Goal: Transaction & Acquisition: Purchase product/service

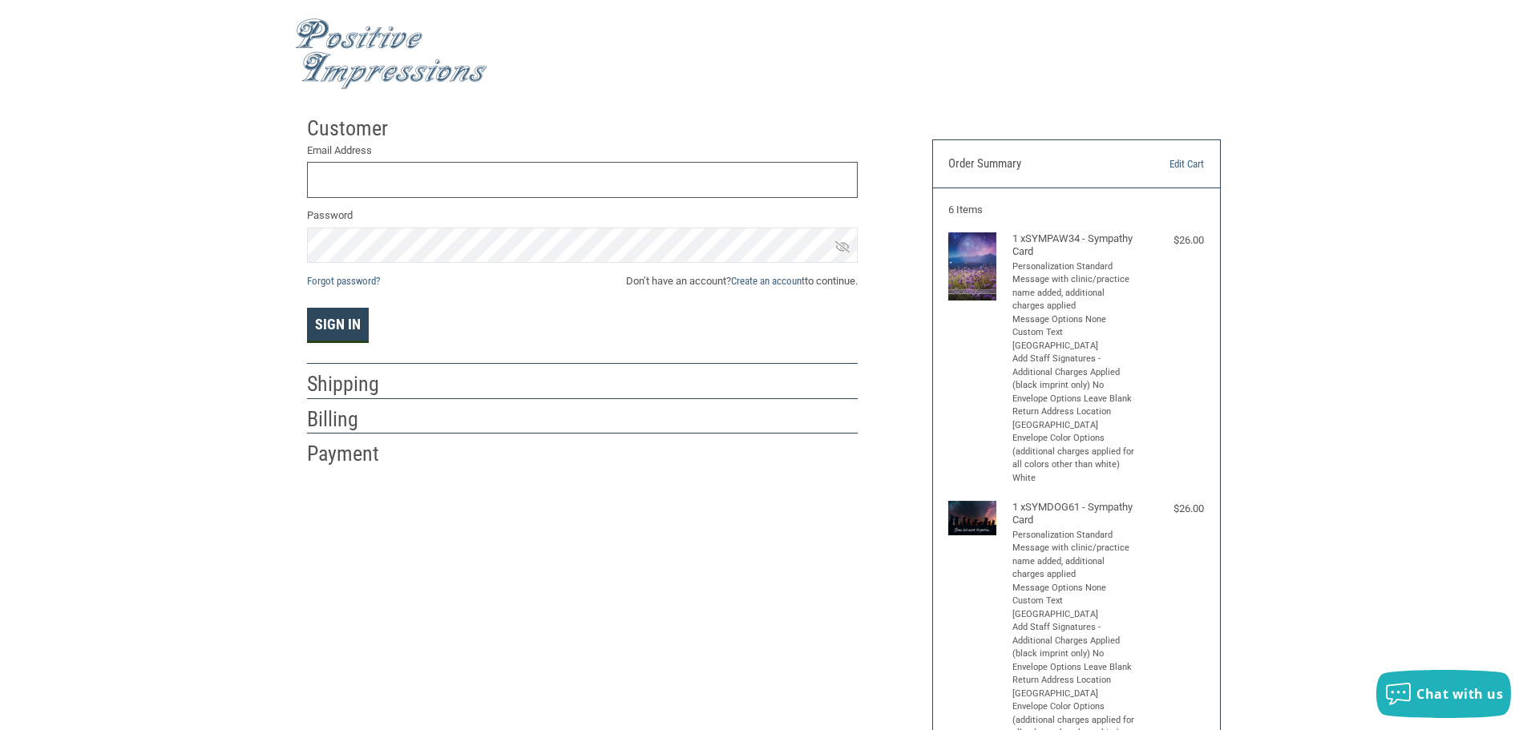
type input "[EMAIL_ADDRESS][DOMAIN_NAME]"
click at [354, 326] on button "Sign In" at bounding box center [338, 325] width 62 height 35
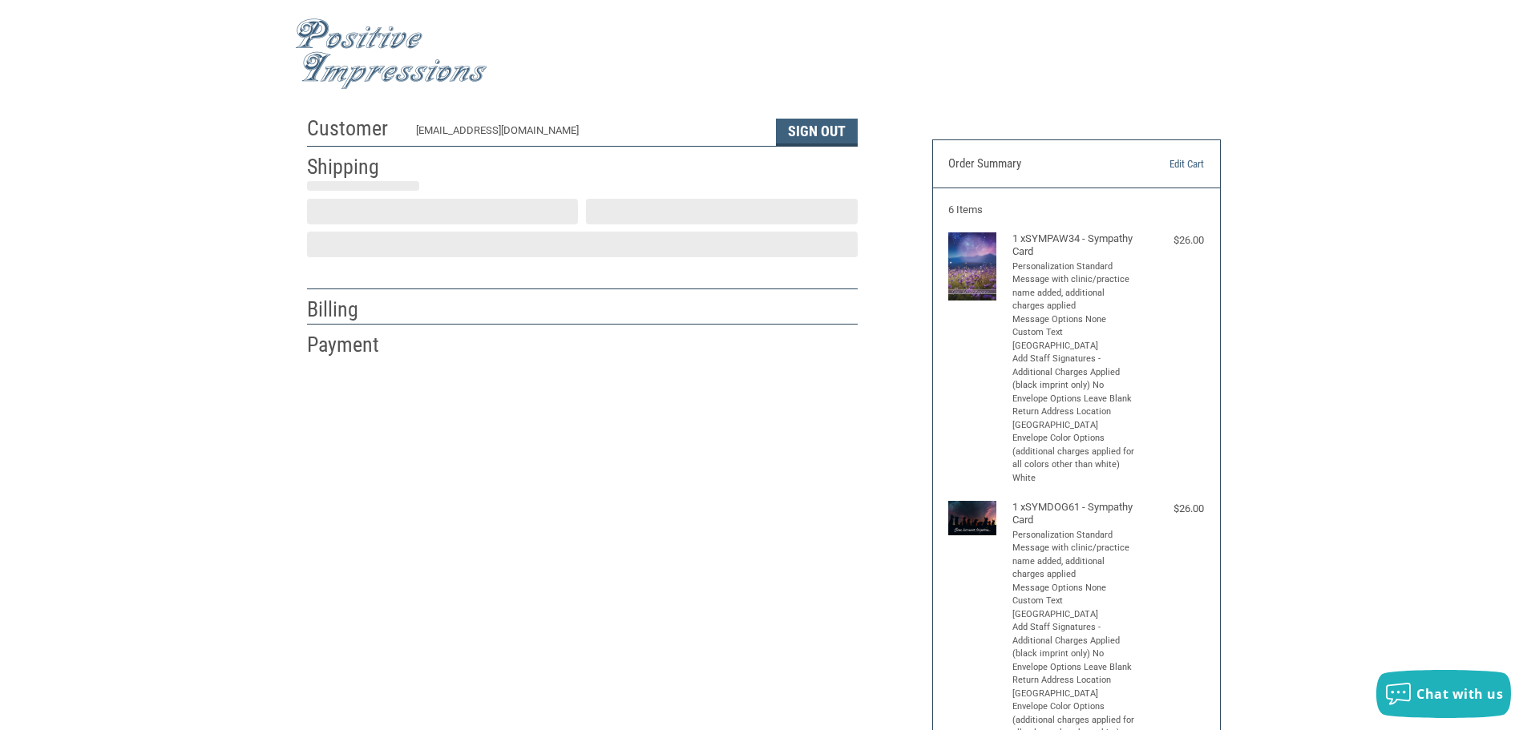
scroll to position [2, 0]
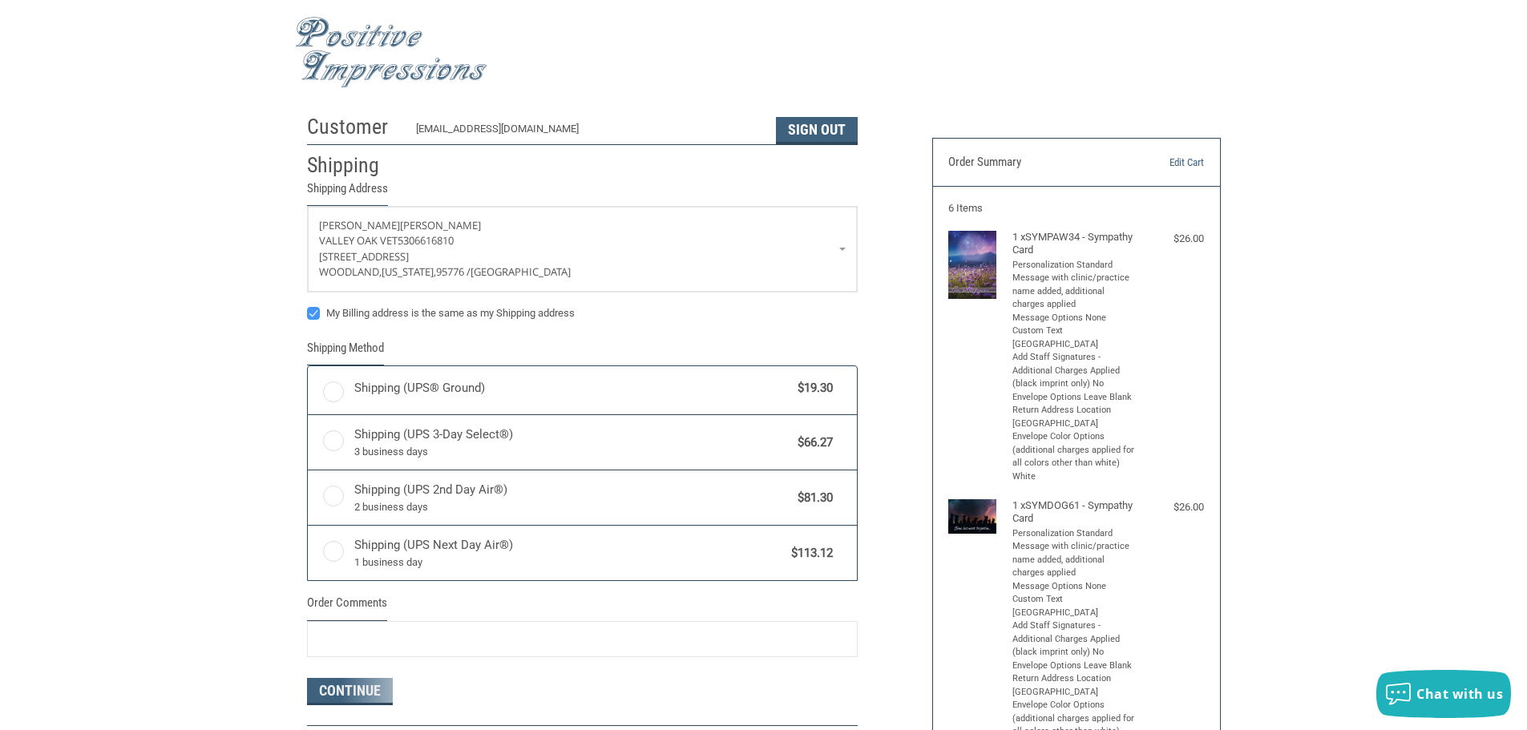
radio input "true"
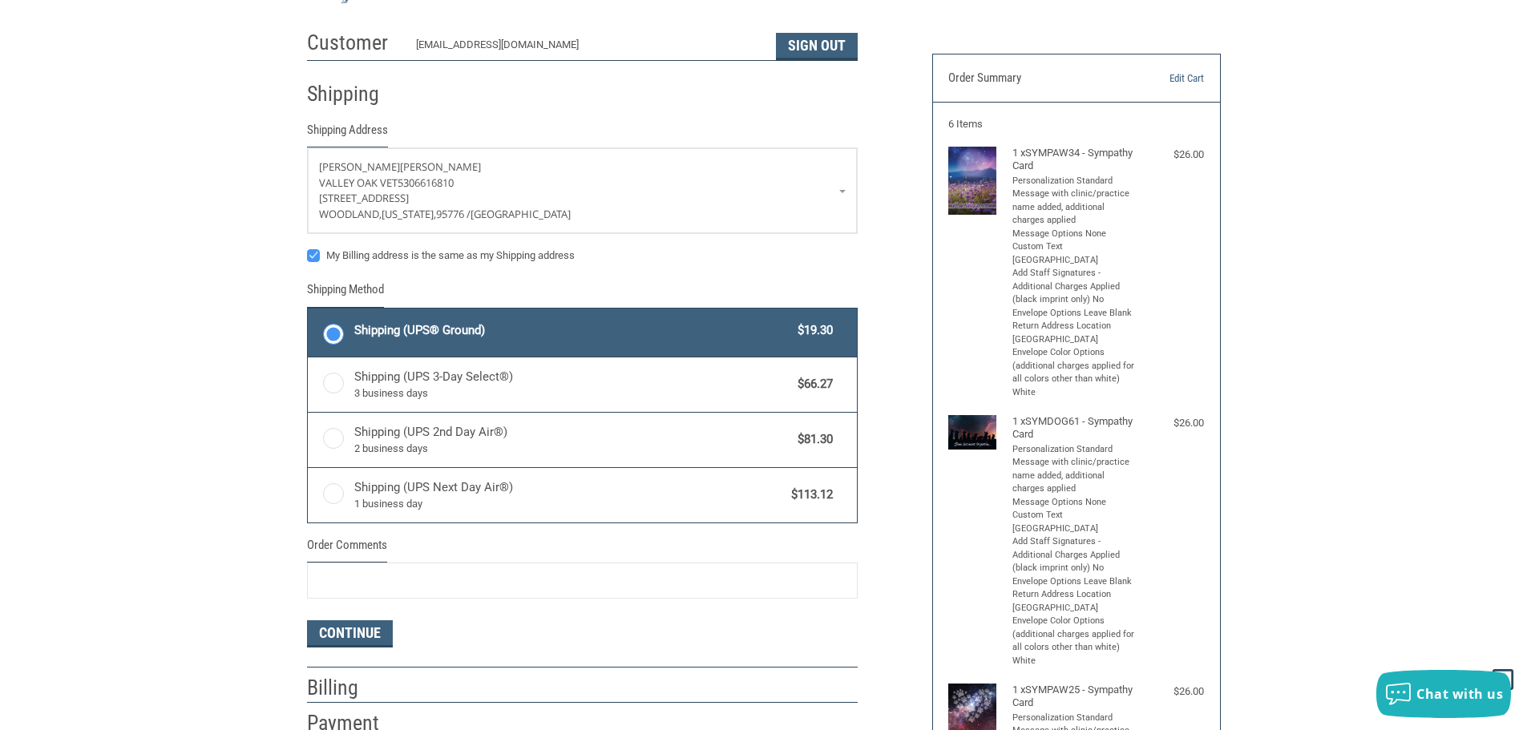
scroll to position [82, 0]
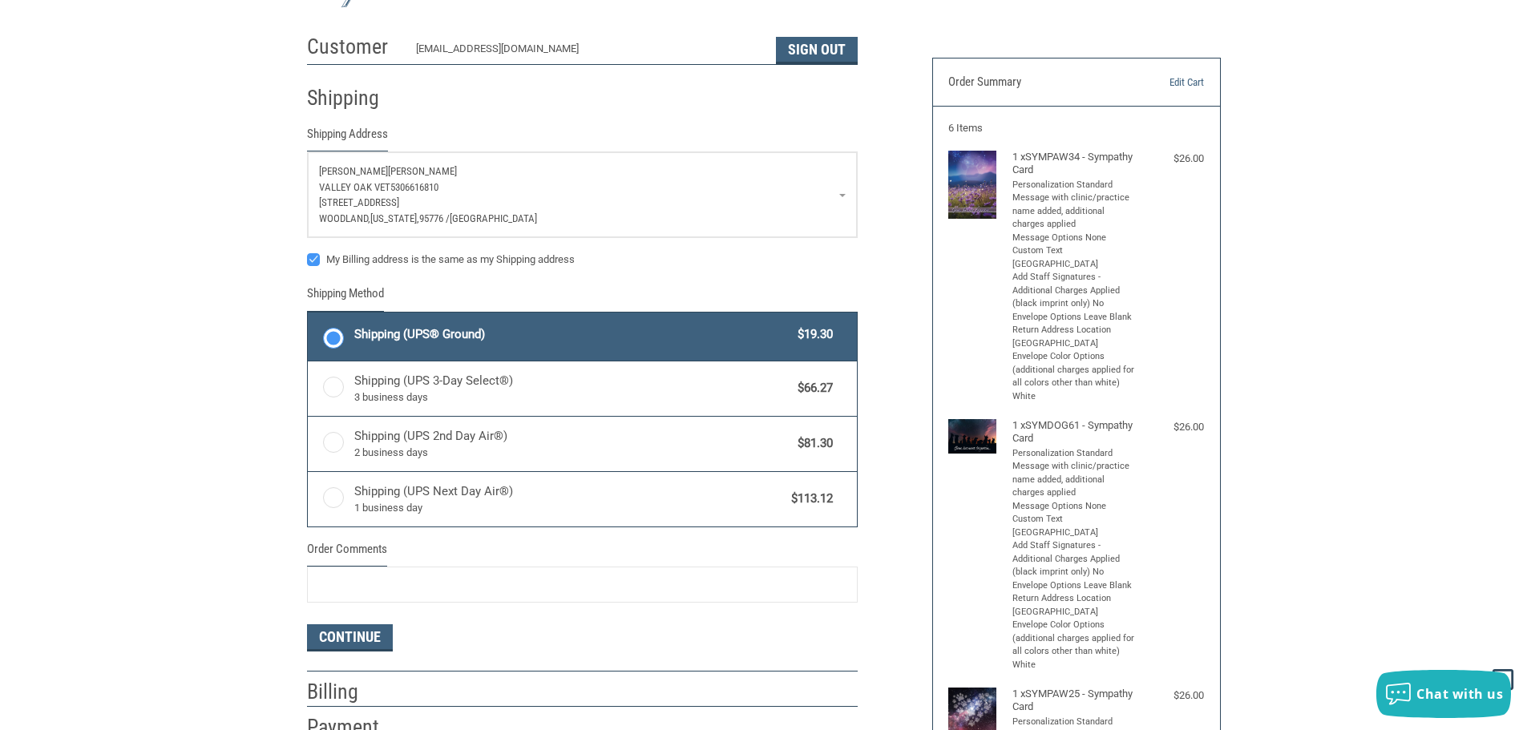
click at [842, 193] on p "[GEOGRAPHIC_DATA] 5306616810" at bounding box center [582, 188] width 527 height 16
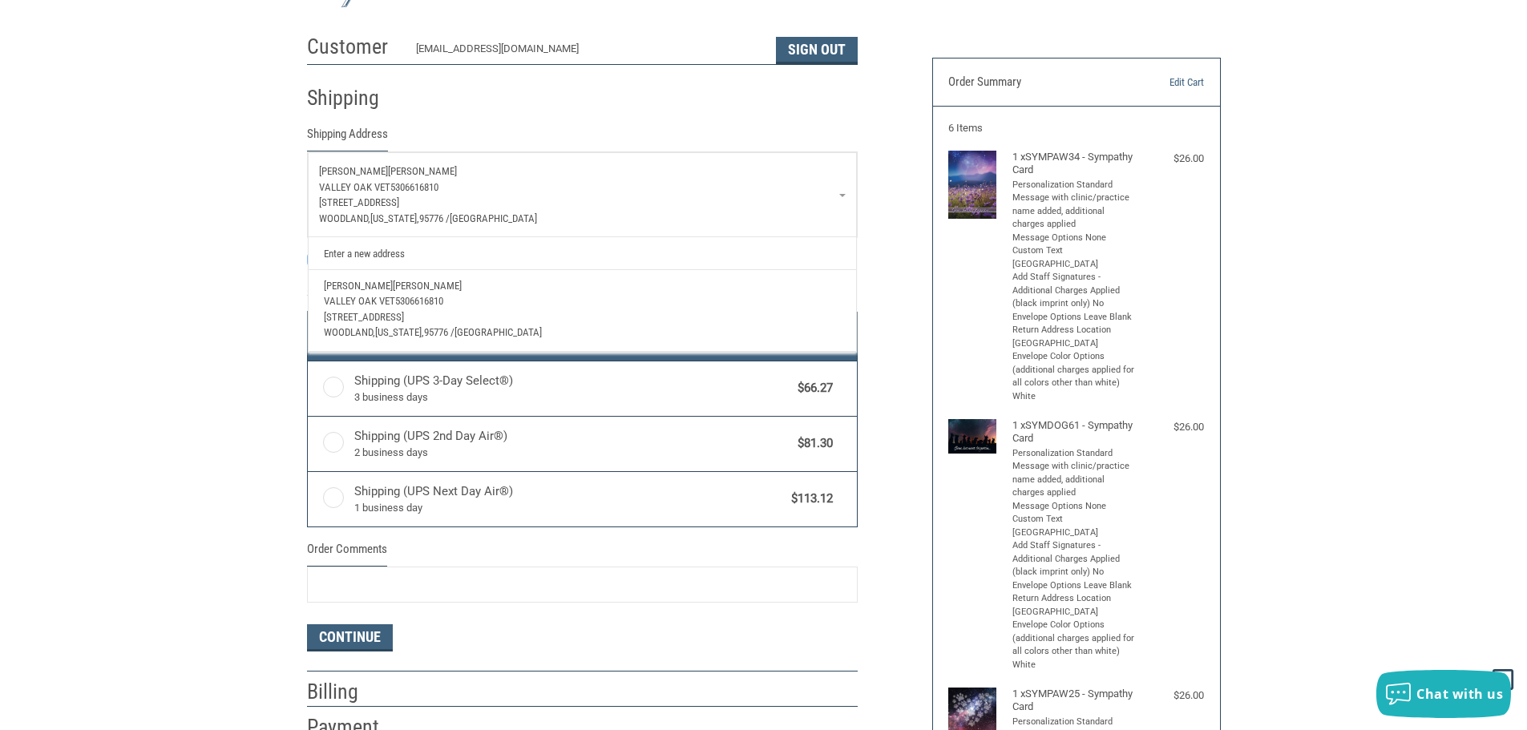
click at [365, 251] on link "Enter a new address" at bounding box center [582, 252] width 532 height 31
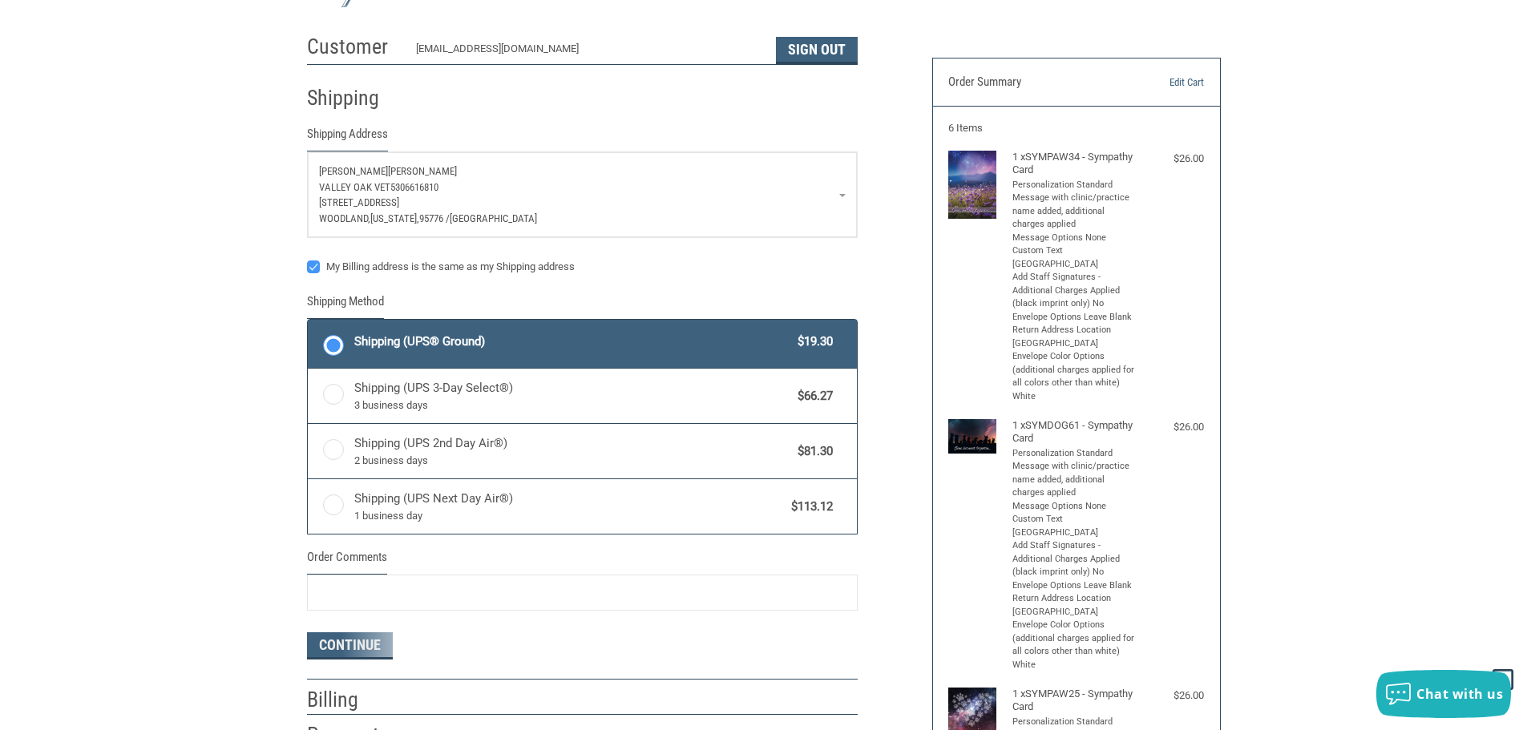
select select "US"
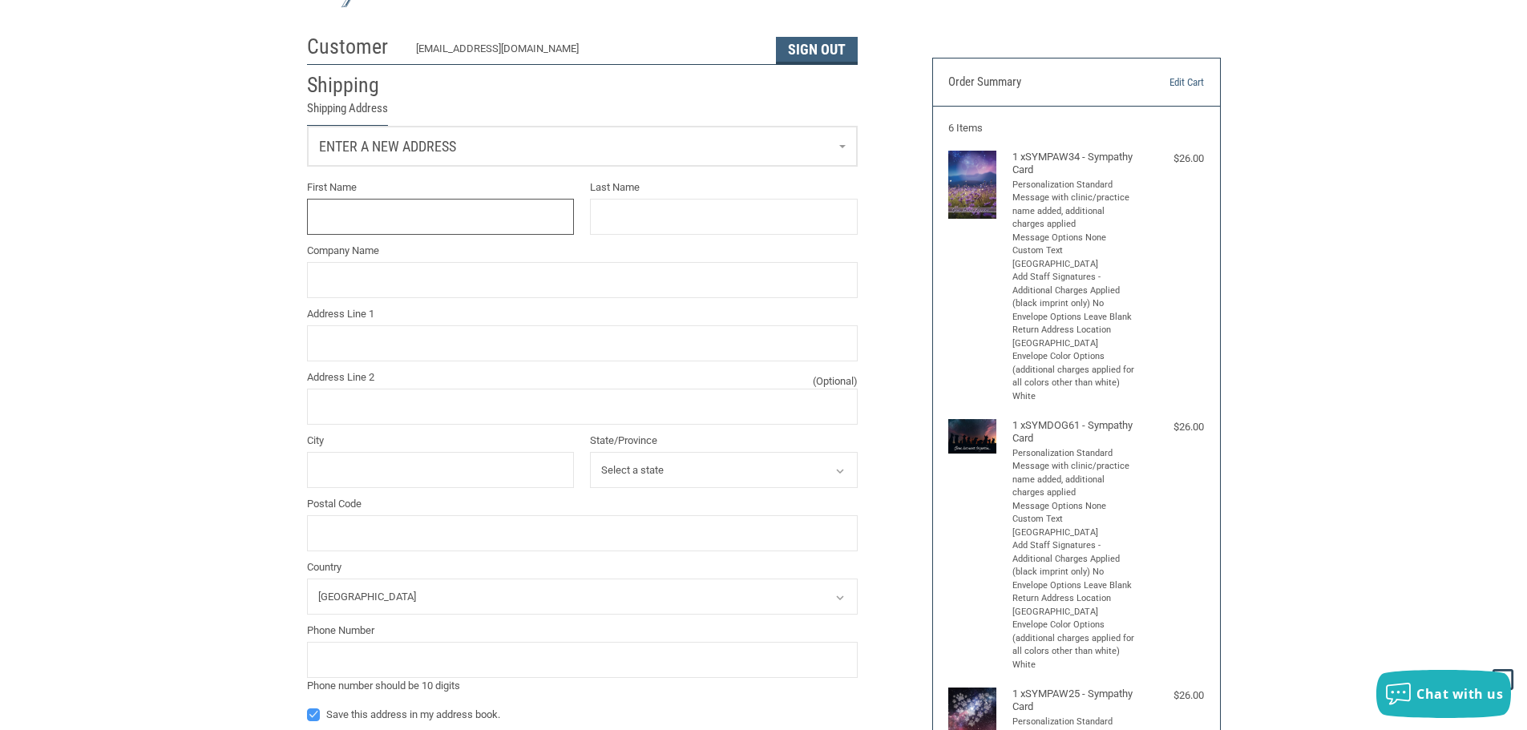
click at [406, 223] on input "First Name" at bounding box center [441, 217] width 268 height 36
type input "[PERSON_NAME]"
type input "CITTADINI"
type input "VALLEY OAK VET"
type input "[STREET_ADDRESS]"
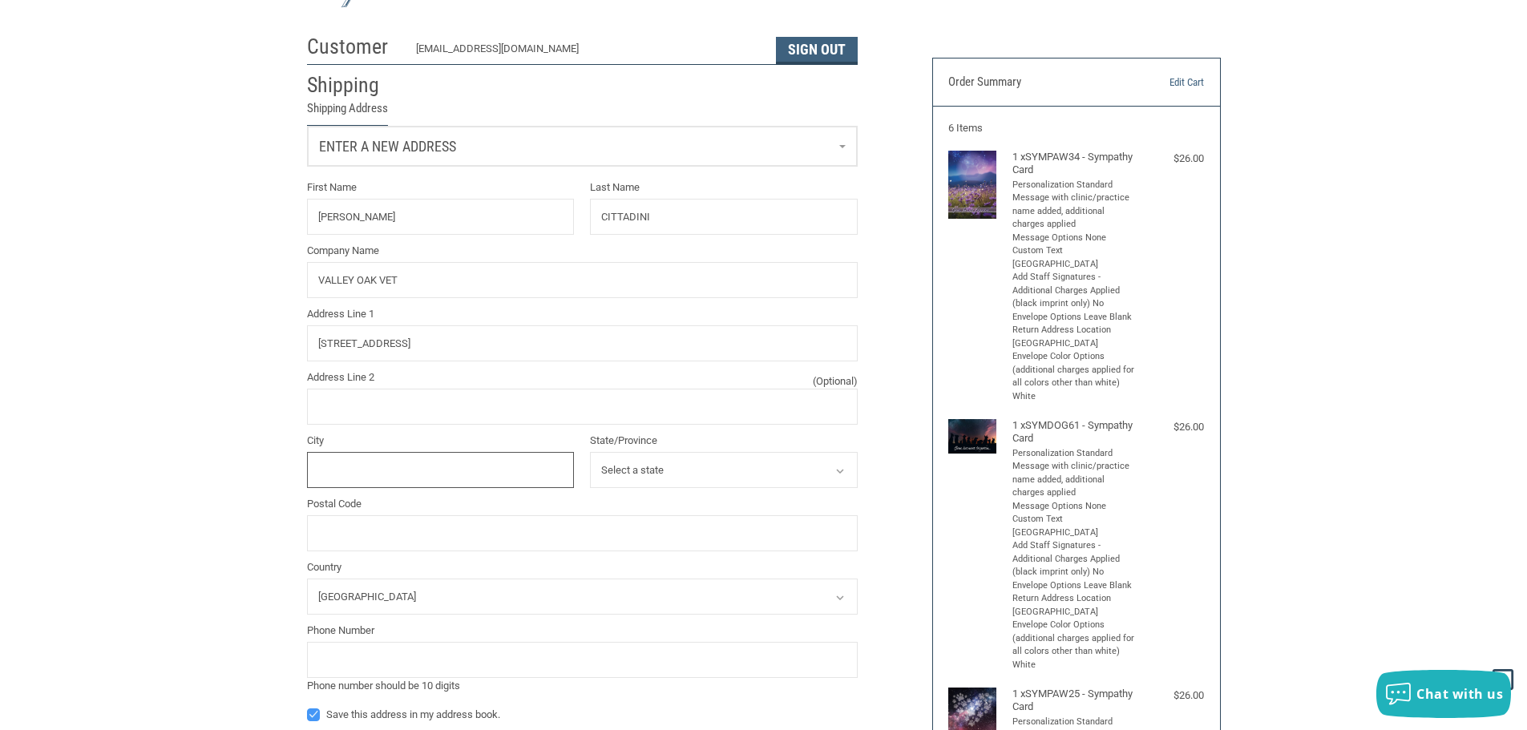
type input "WOODLAND"
select select "CA"
type input "95776"
type input "5306616810"
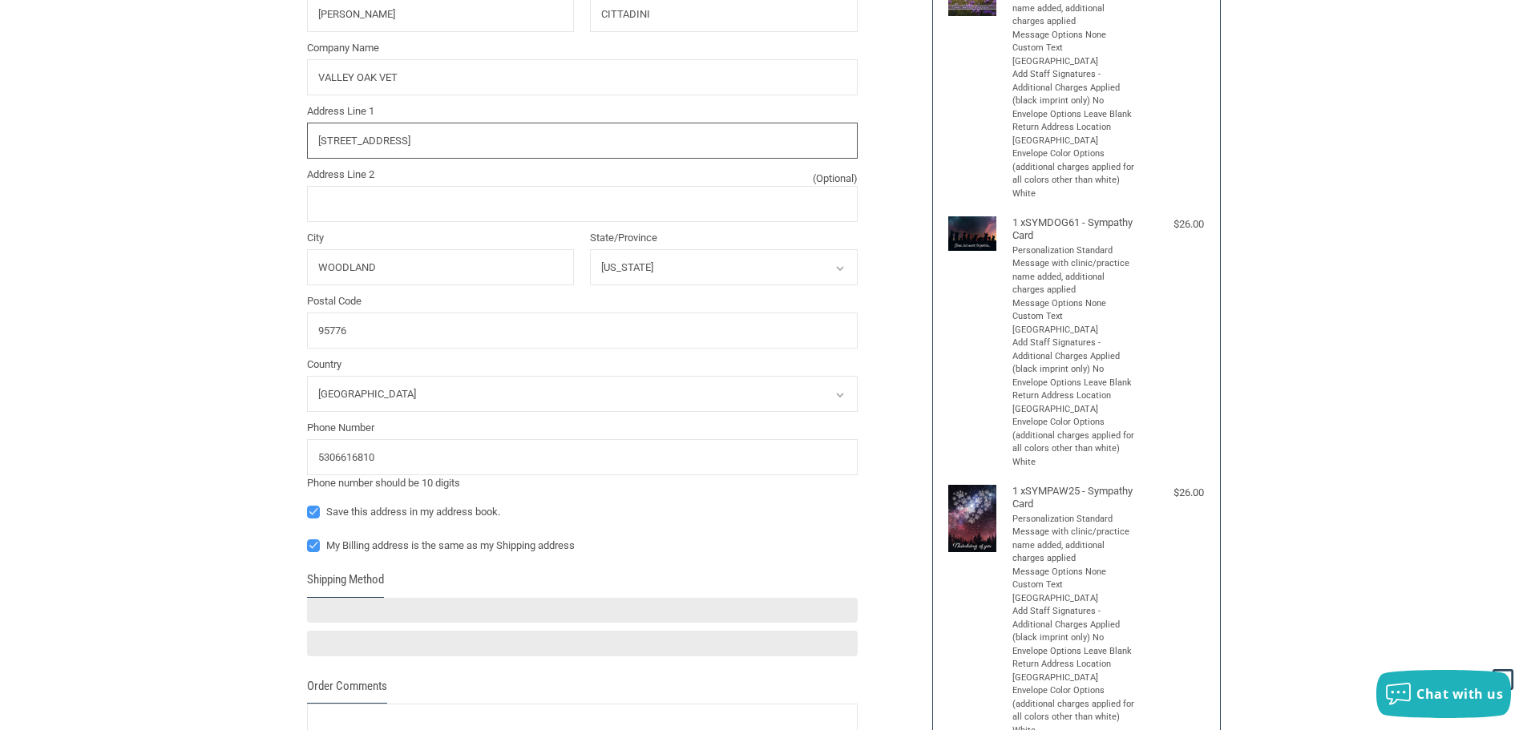
scroll to position [402, 0]
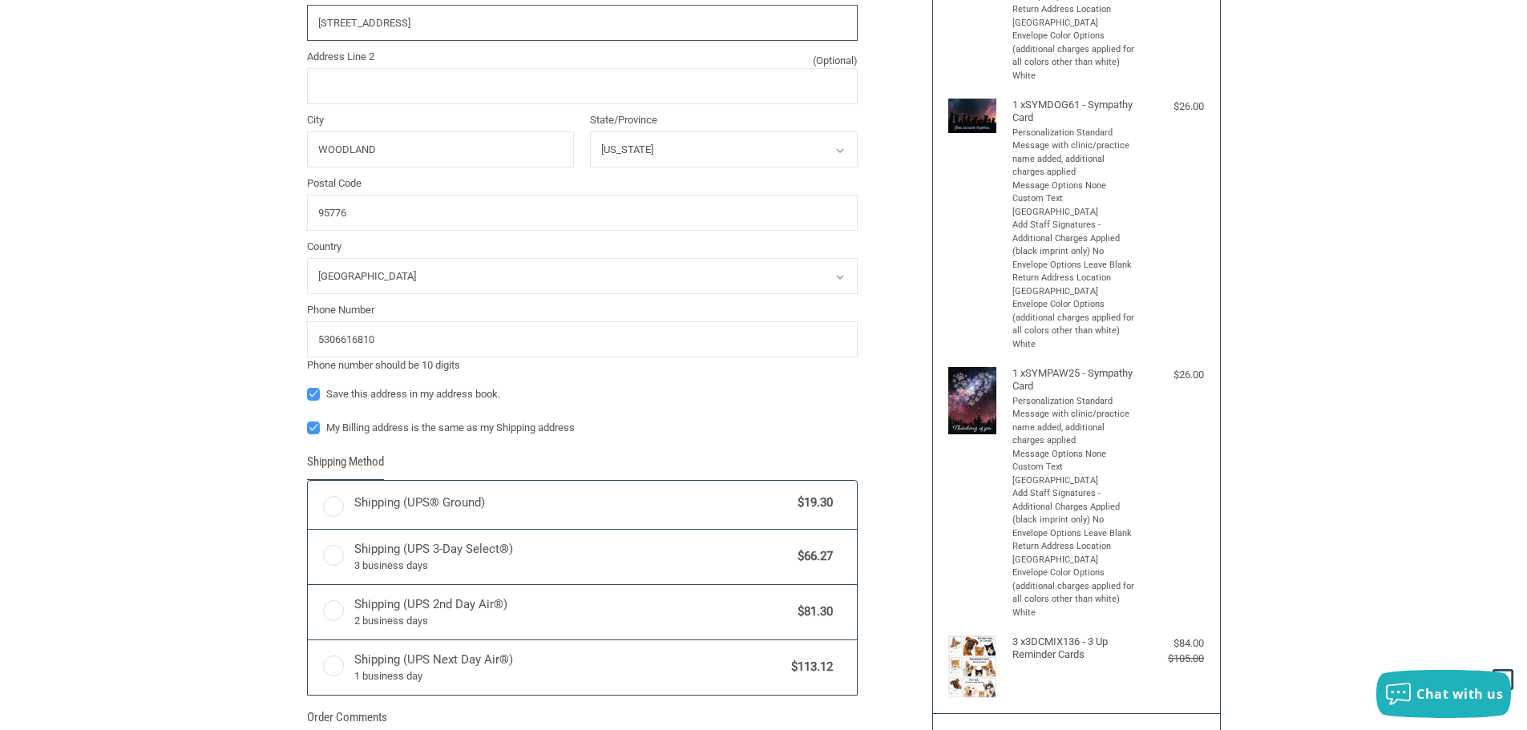
radio input "true"
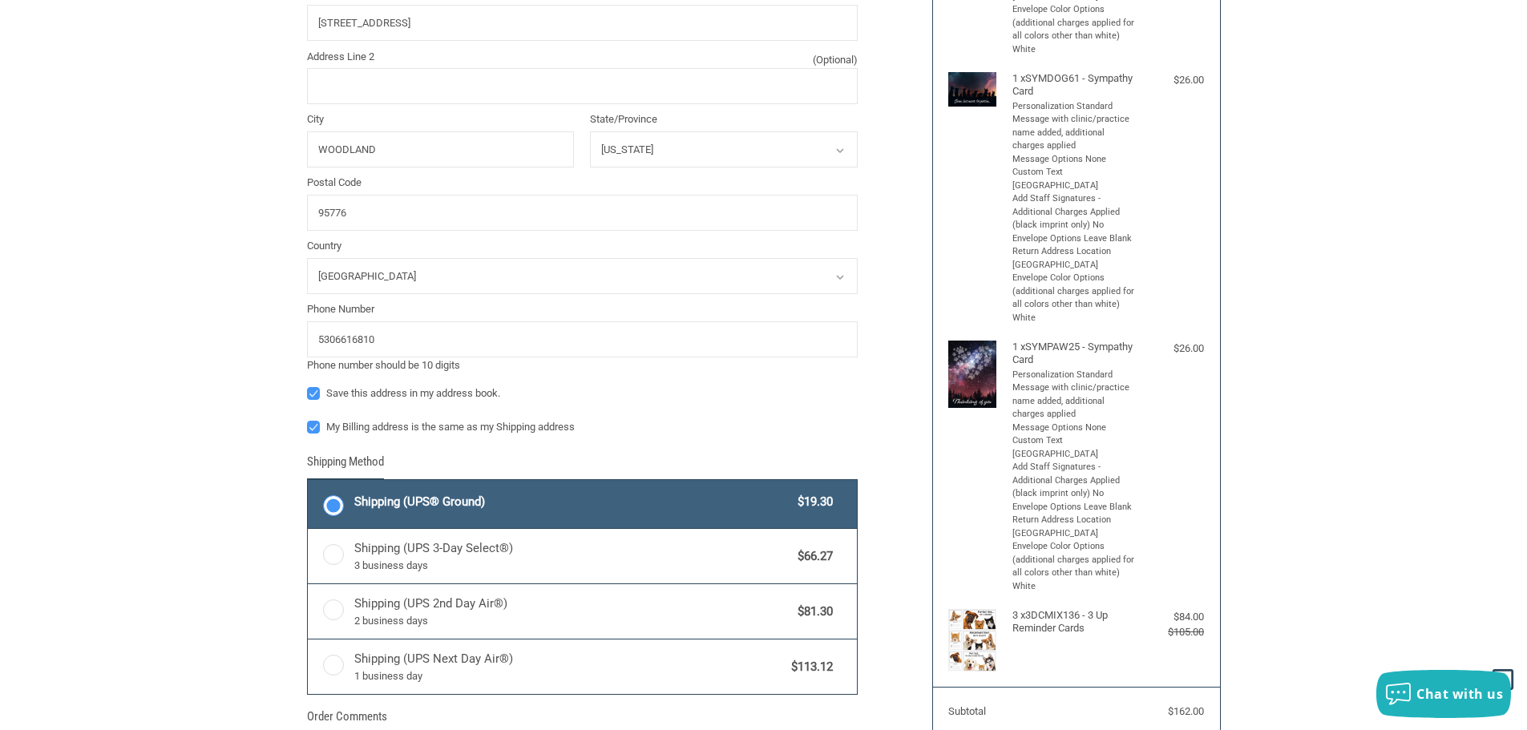
click at [313, 431] on label "My Billing address is the same as my Shipping address" at bounding box center [582, 427] width 551 height 13
click at [308, 420] on input "My Billing address is the same as my Shipping address" at bounding box center [307, 419] width 1 height 1
checkbox input "false"
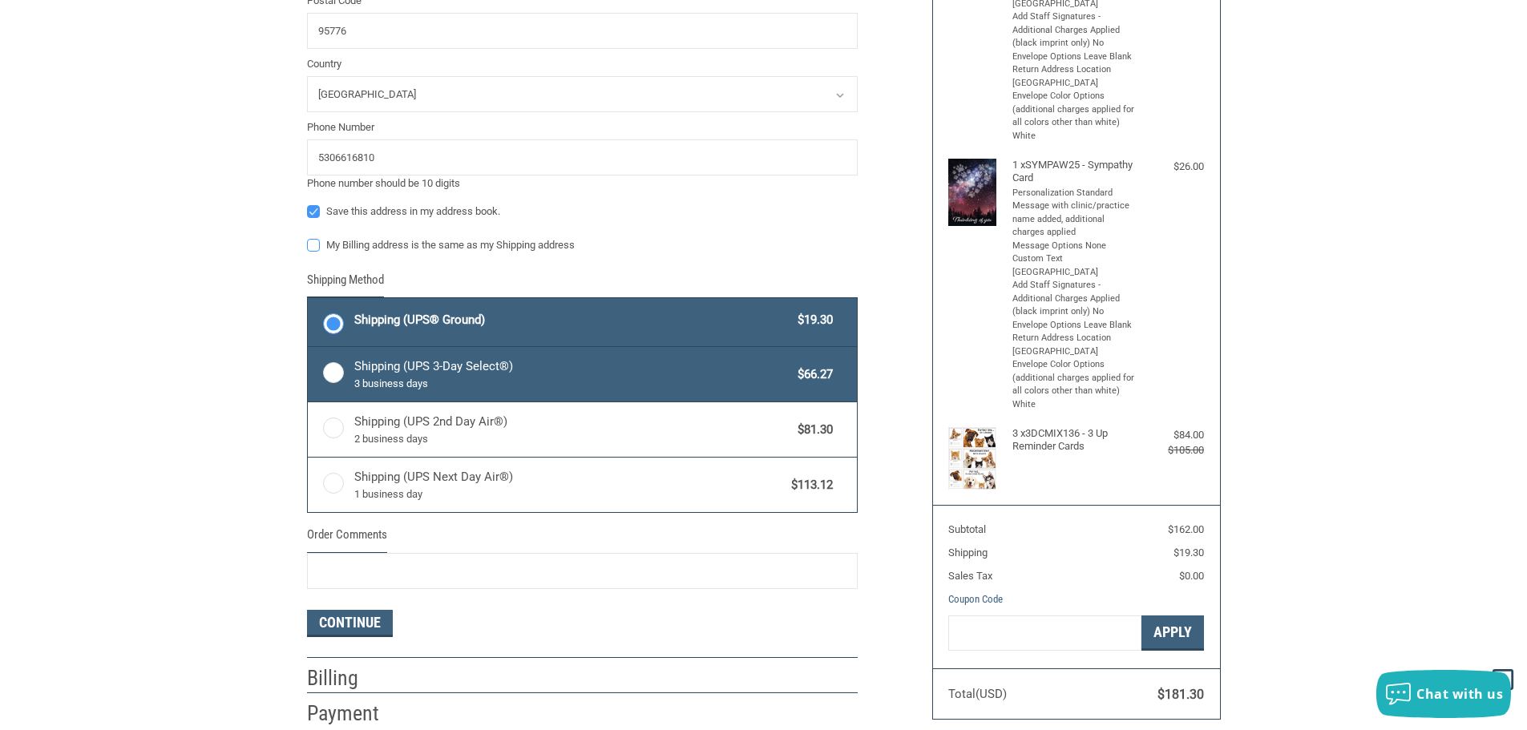
scroll to position [669, 0]
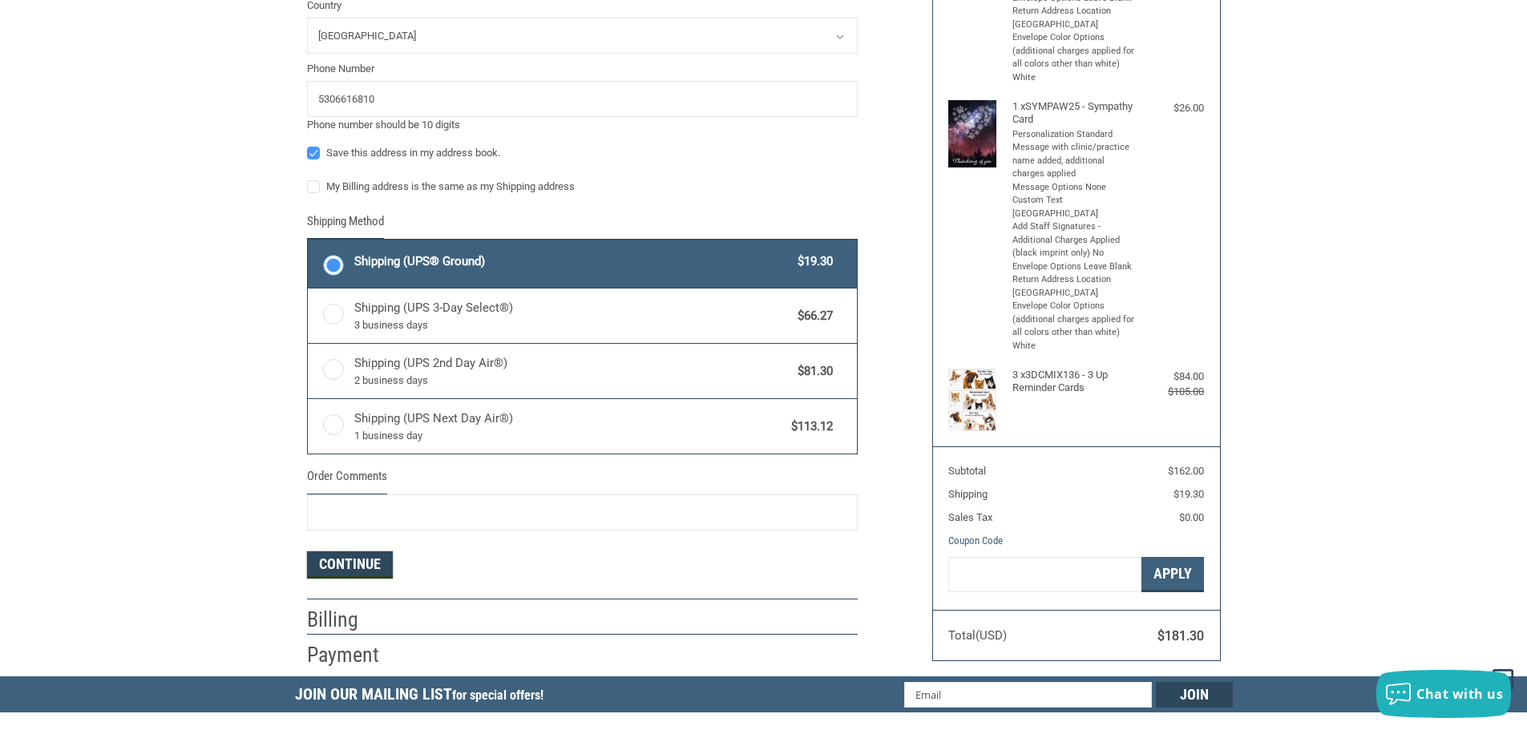
click at [359, 567] on button "Continue" at bounding box center [350, 565] width 86 height 27
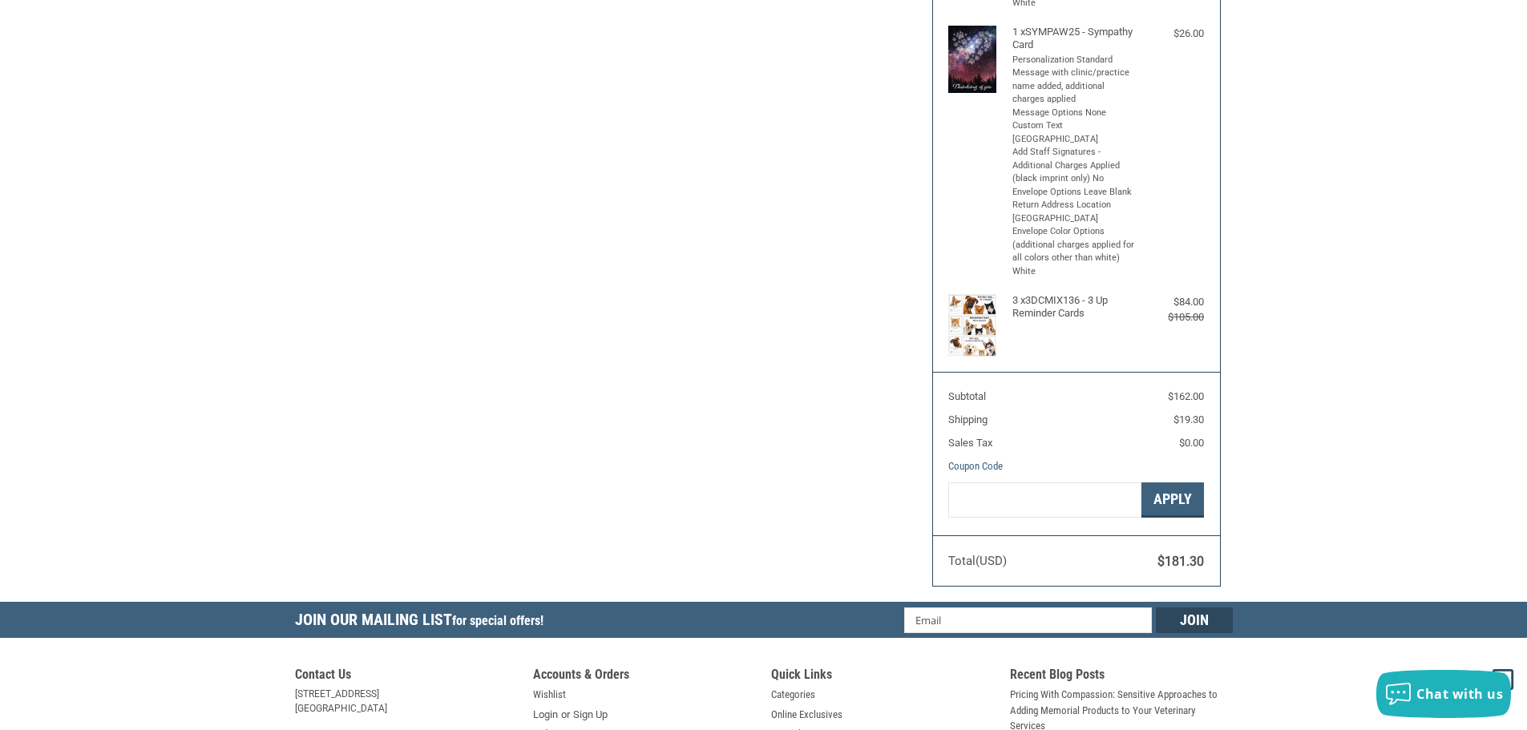
select select "US"
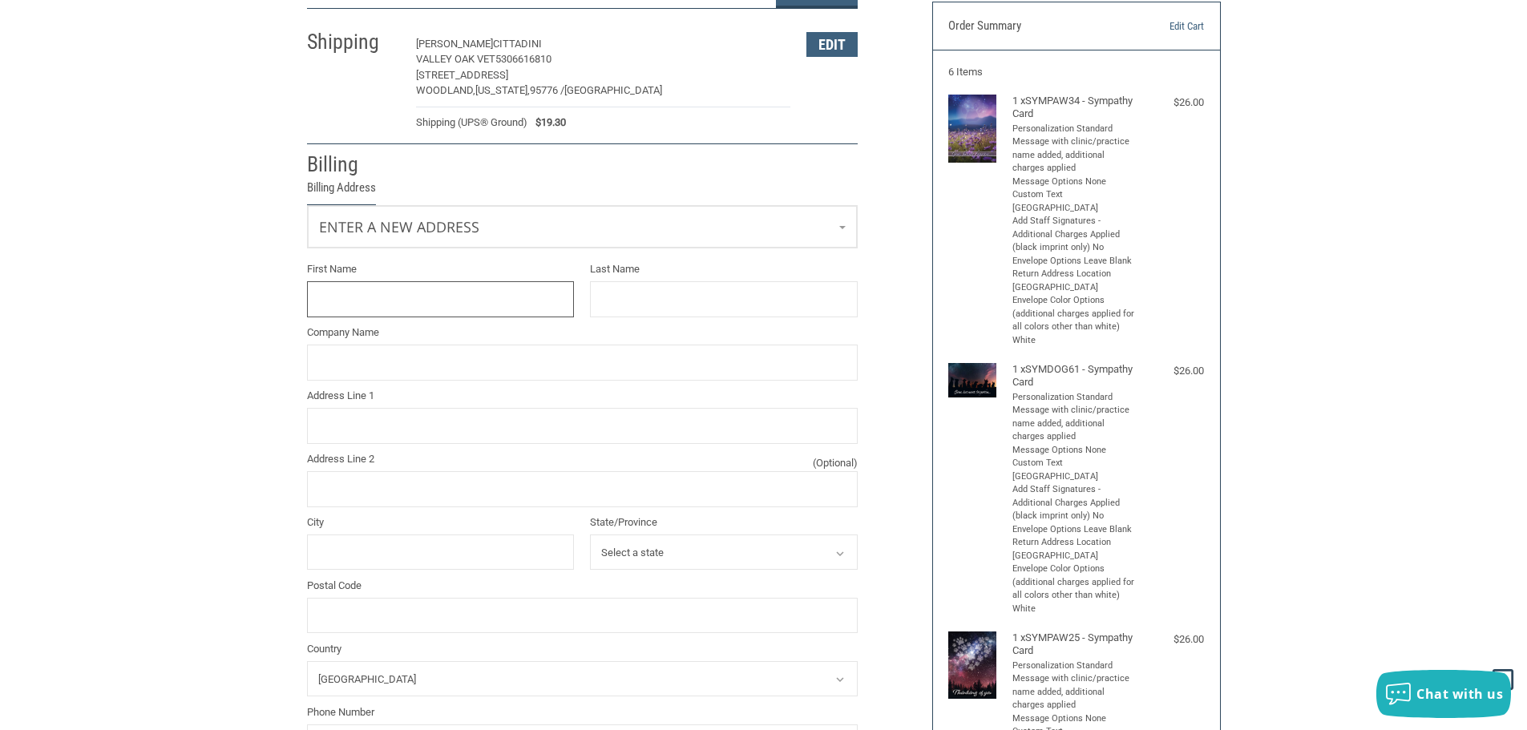
scroll to position [137, 0]
type input "[PERSON_NAME]"
type input "D"
type input "[PERSON_NAME]"
type input "G"
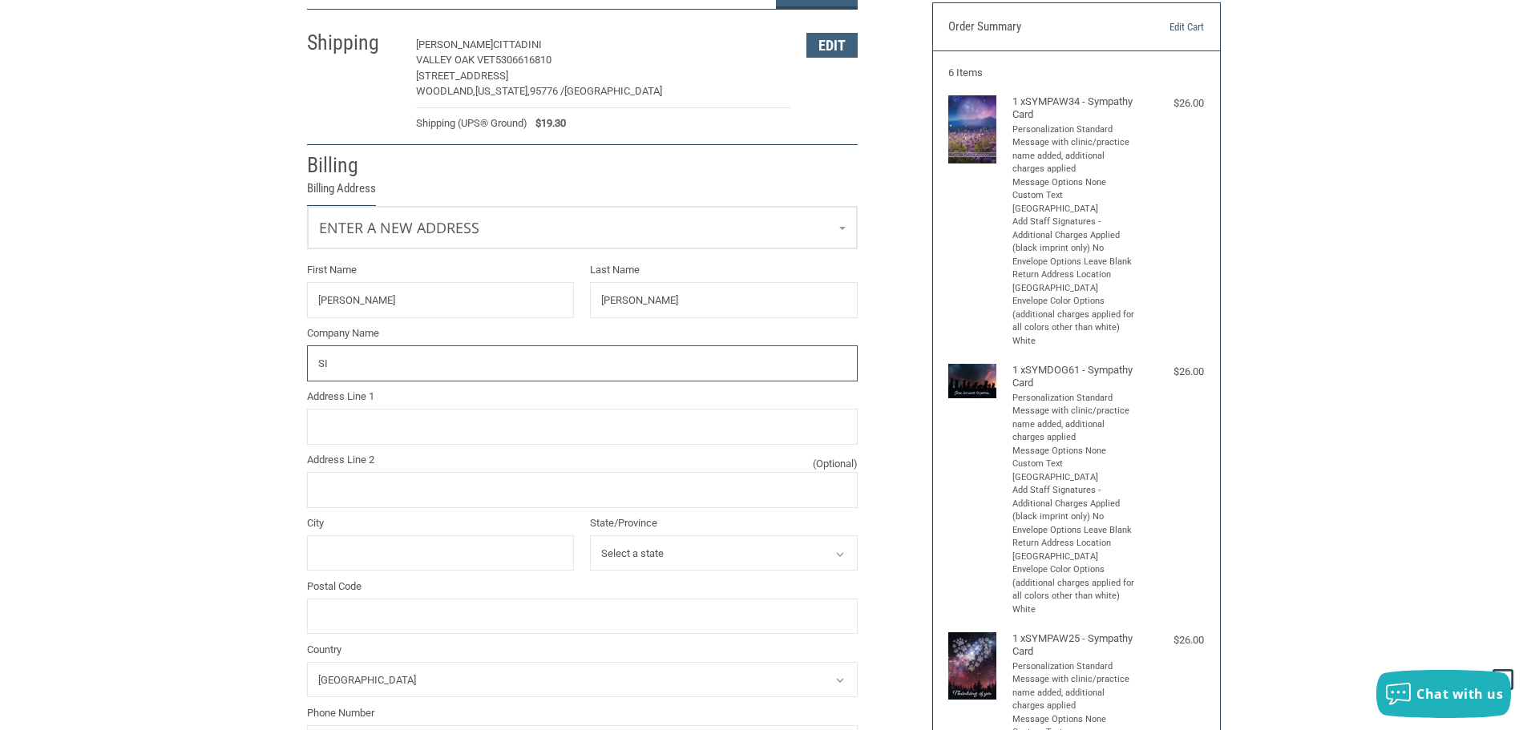
type input "S"
type input "[PERSON_NAME] VET CORP"
type input "802 KEVENAIRE DR"
type input "MILPITAS"
click at [843, 562] on div at bounding box center [840, 555] width 14 height 14
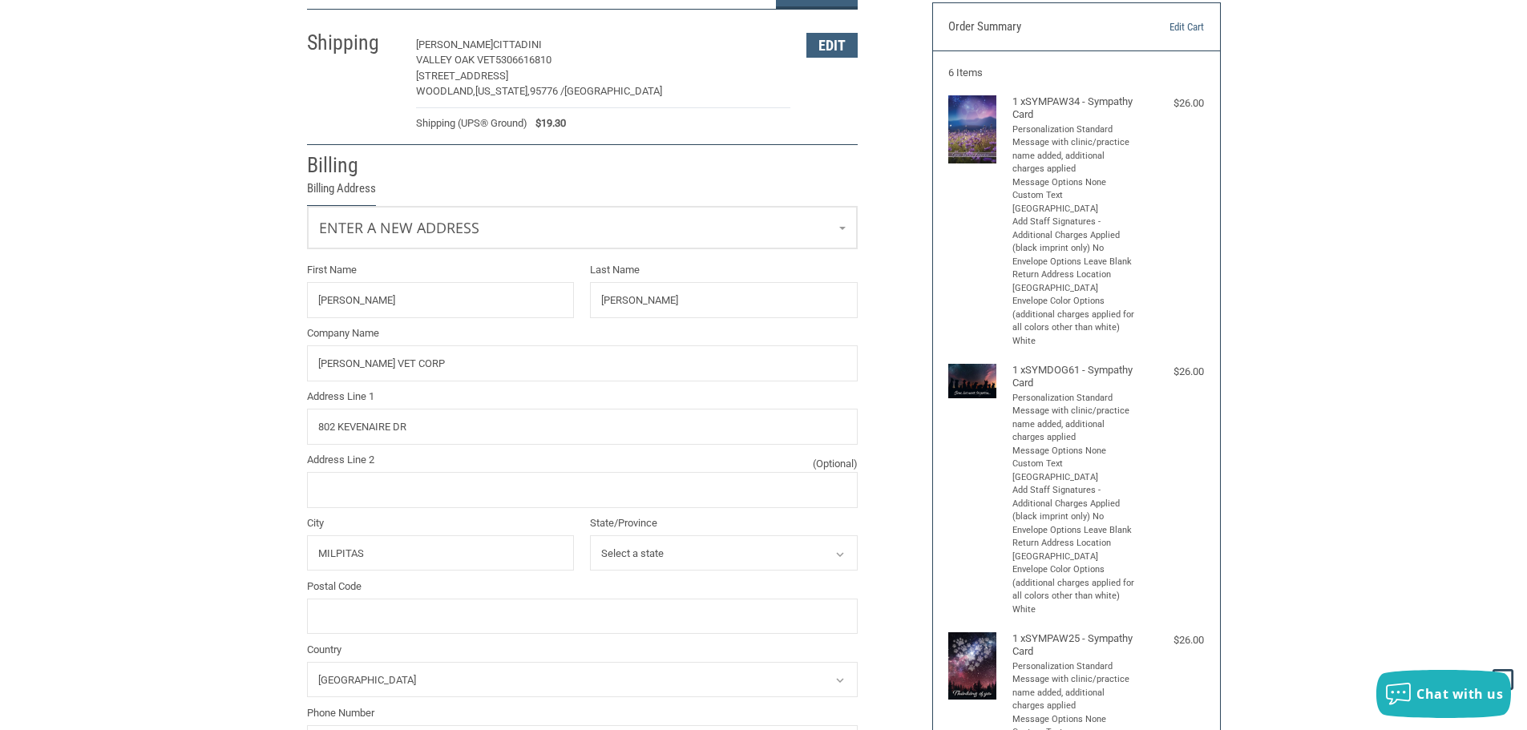
click at [847, 560] on select "Select a state [US_STATE] [US_STATE] [US_STATE] [US_STATE] [US_STATE] Armed For…" at bounding box center [724, 554] width 268 height 36
select select "CA"
click at [590, 536] on select "Select a state [US_STATE] [US_STATE] [US_STATE] [US_STATE] [US_STATE] Armed For…" at bounding box center [724, 554] width 268 height 36
click at [333, 617] on input "Postal Code" at bounding box center [582, 617] width 551 height 36
type input "95035"
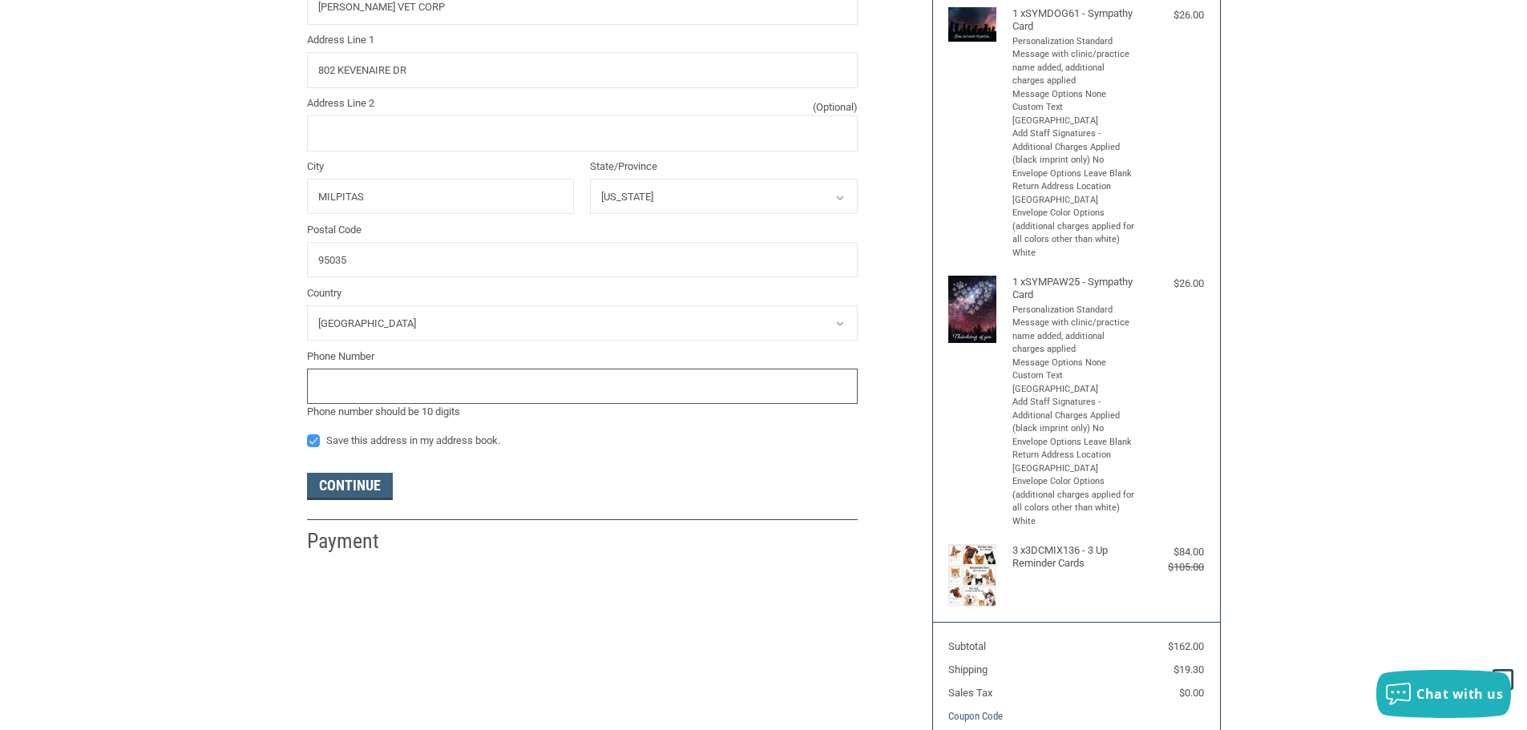
scroll to position [516, 0]
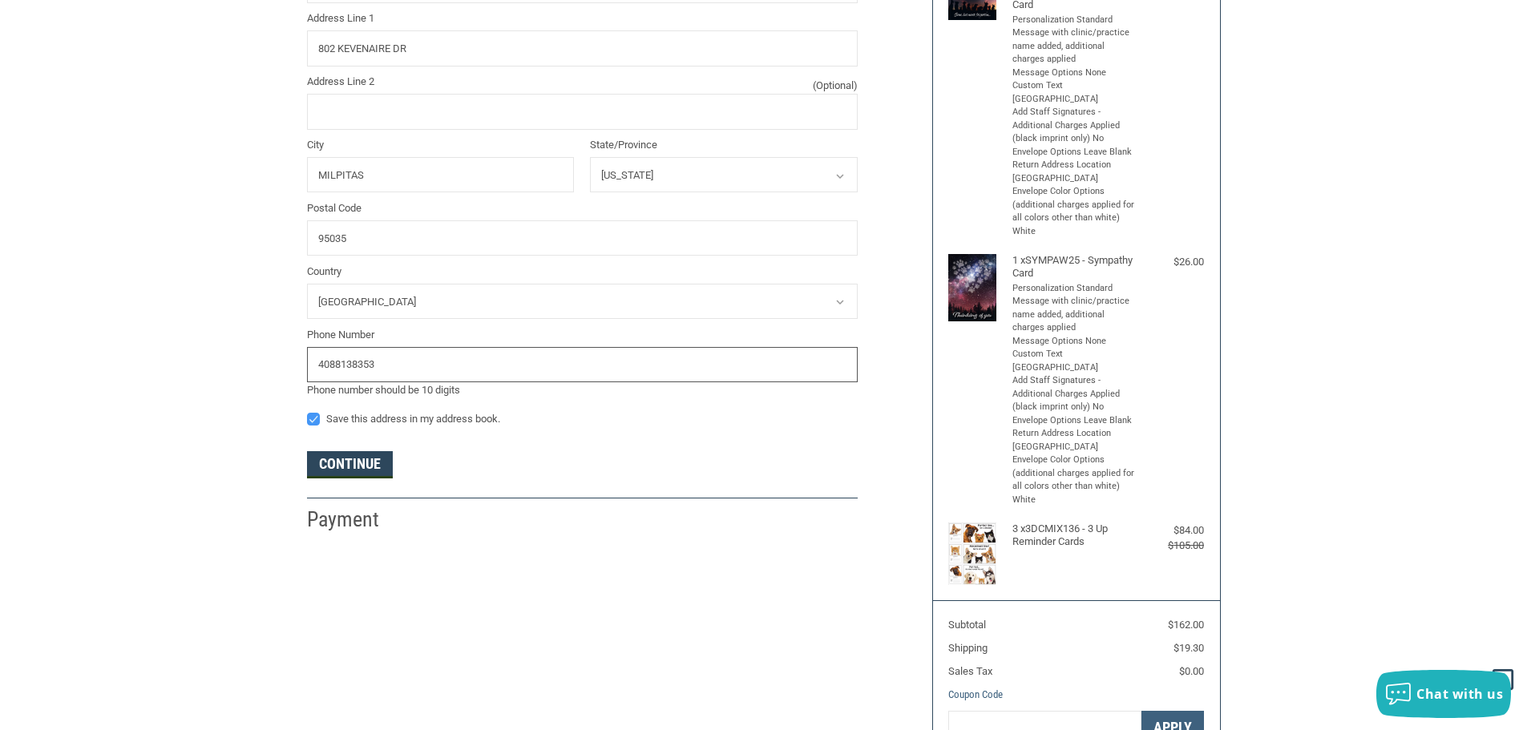
type input "4088138353"
click at [342, 468] on button "Continue" at bounding box center [350, 464] width 86 height 27
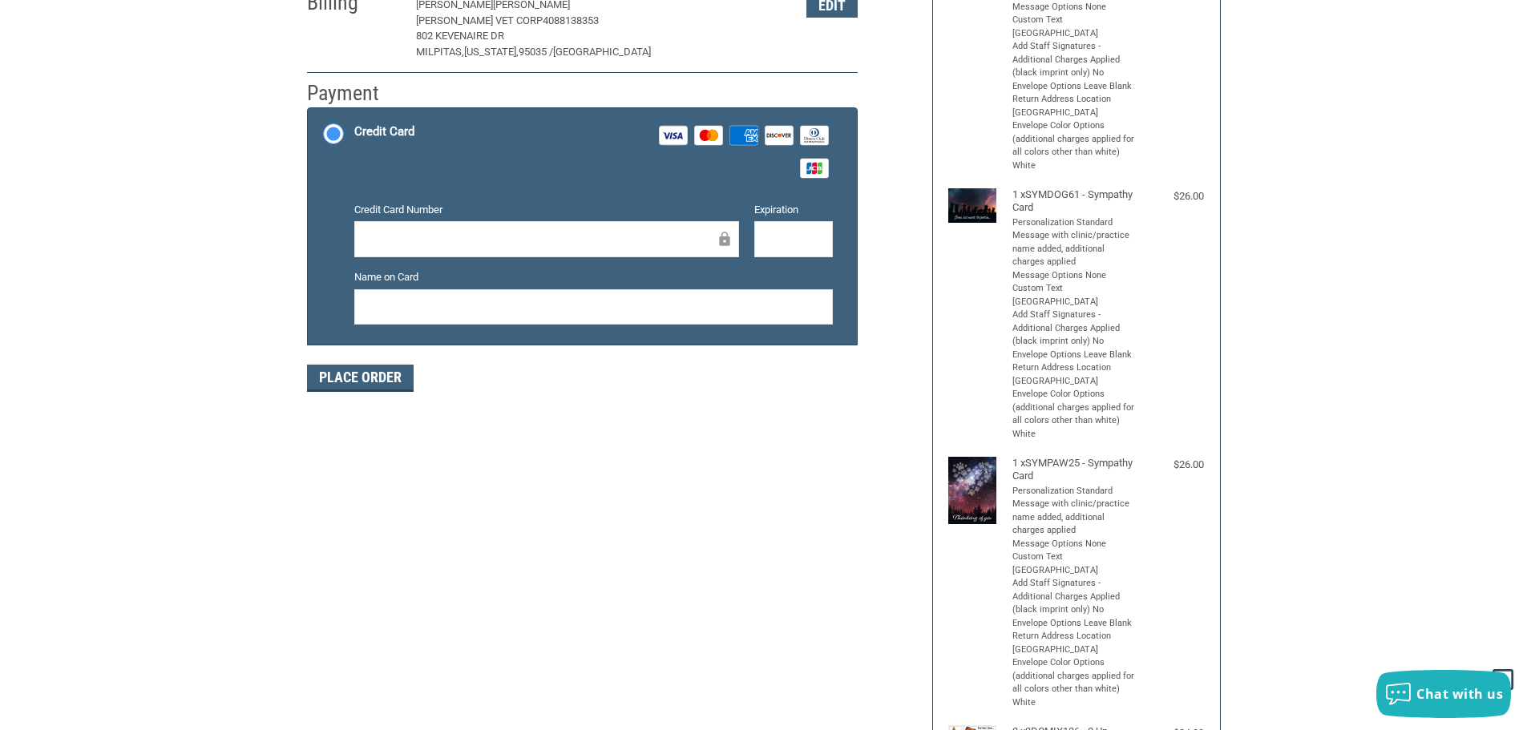
scroll to position [312, 0]
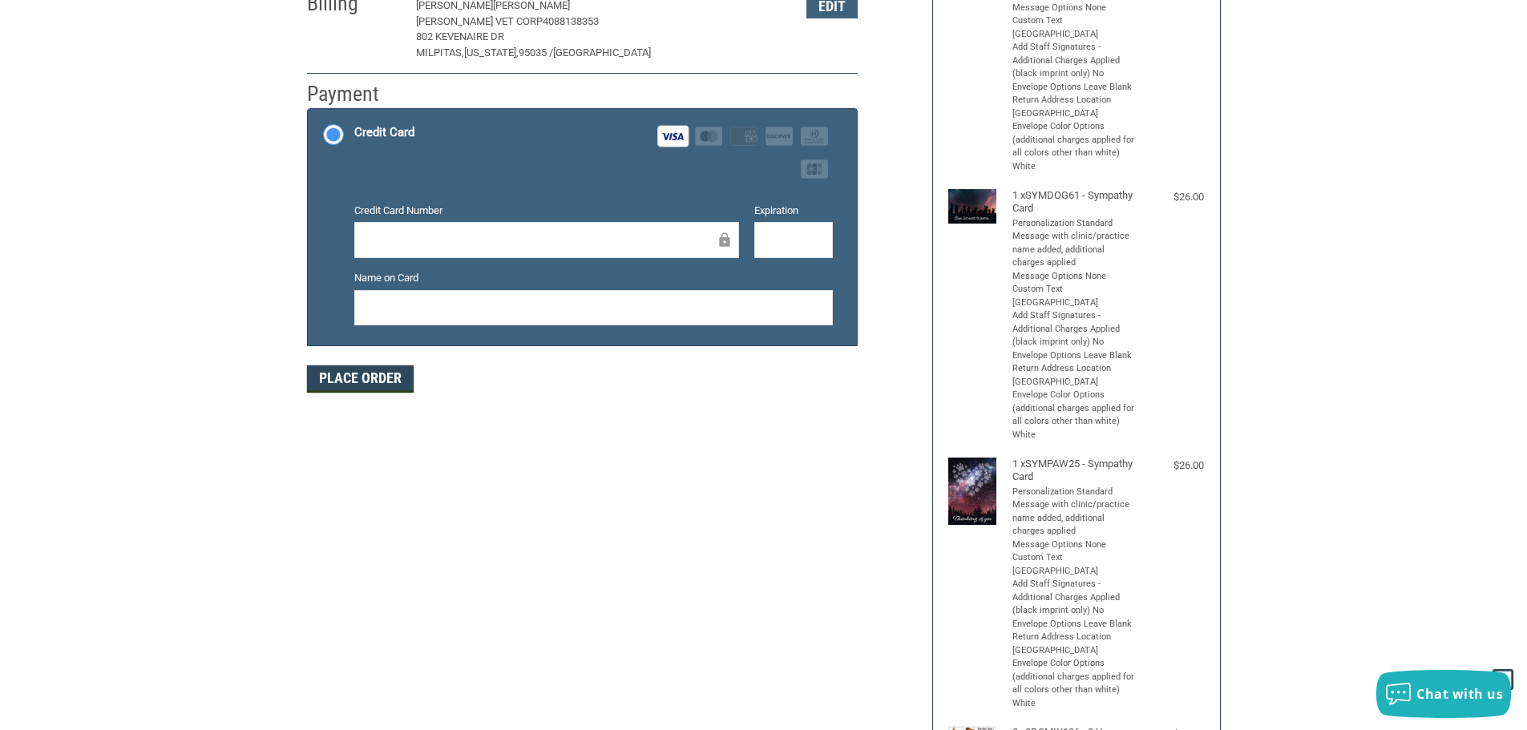
click at [341, 381] on button "Place Order" at bounding box center [360, 379] width 107 height 27
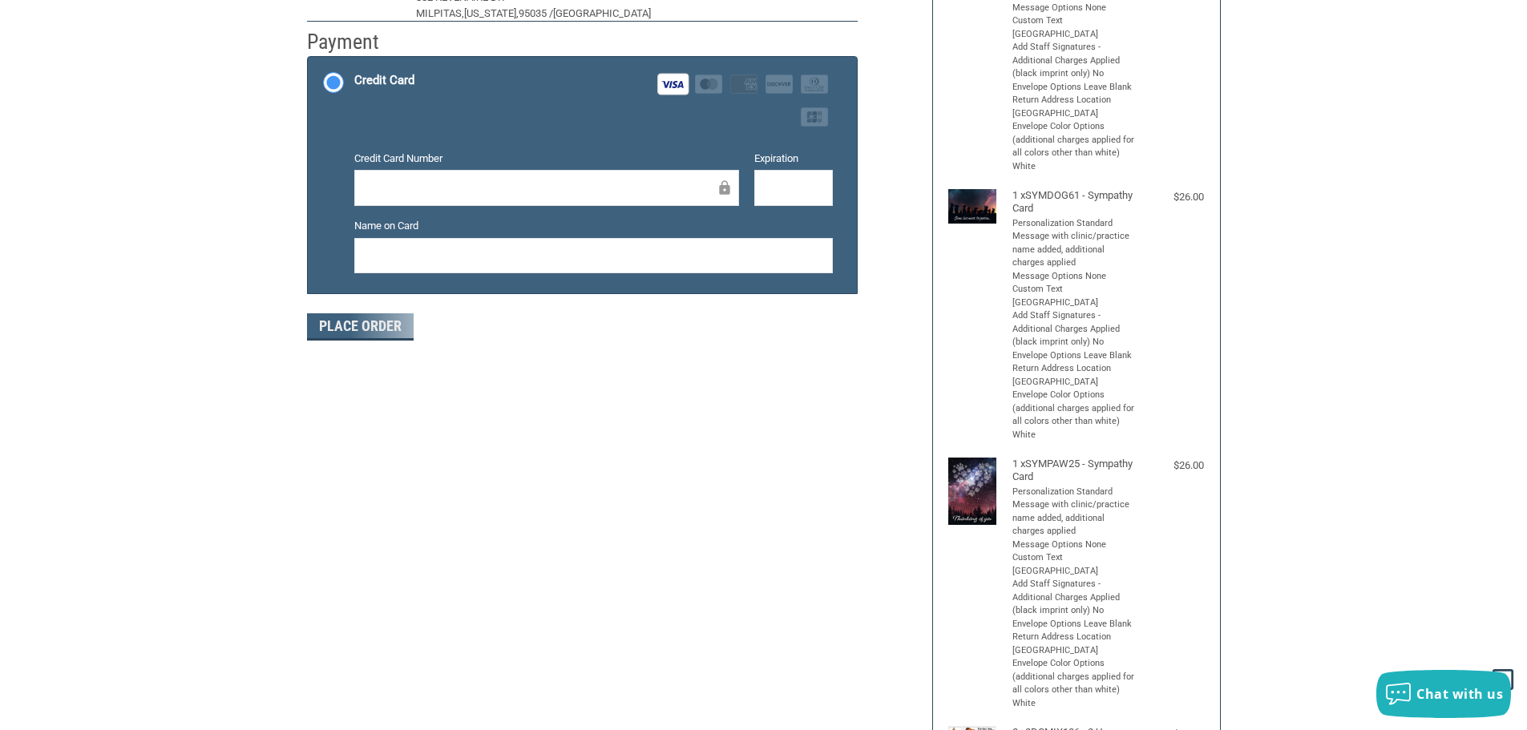
scroll to position [192, 0]
